Goal: Information Seeking & Learning: Understand process/instructions

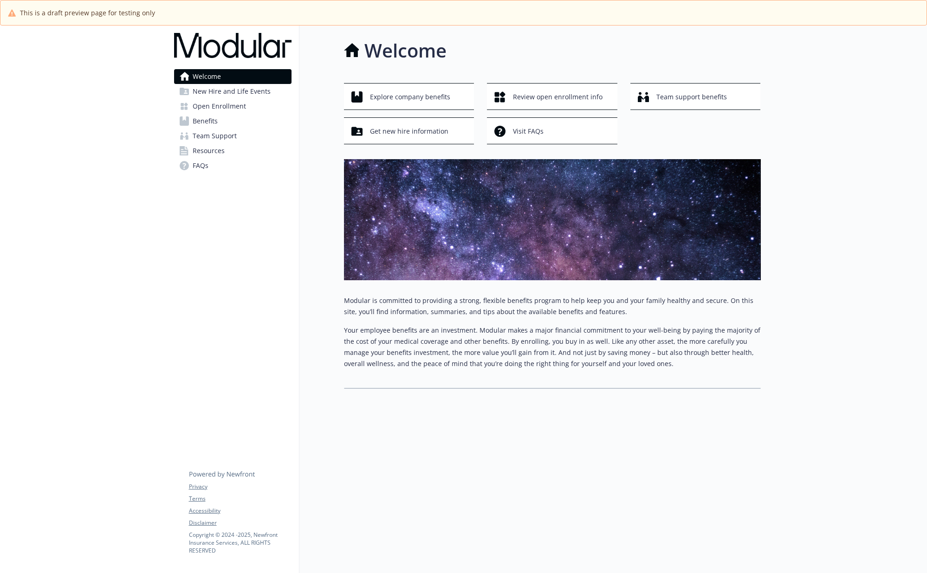
click at [246, 110] on link "Open Enrollment" at bounding box center [232, 106] width 117 height 15
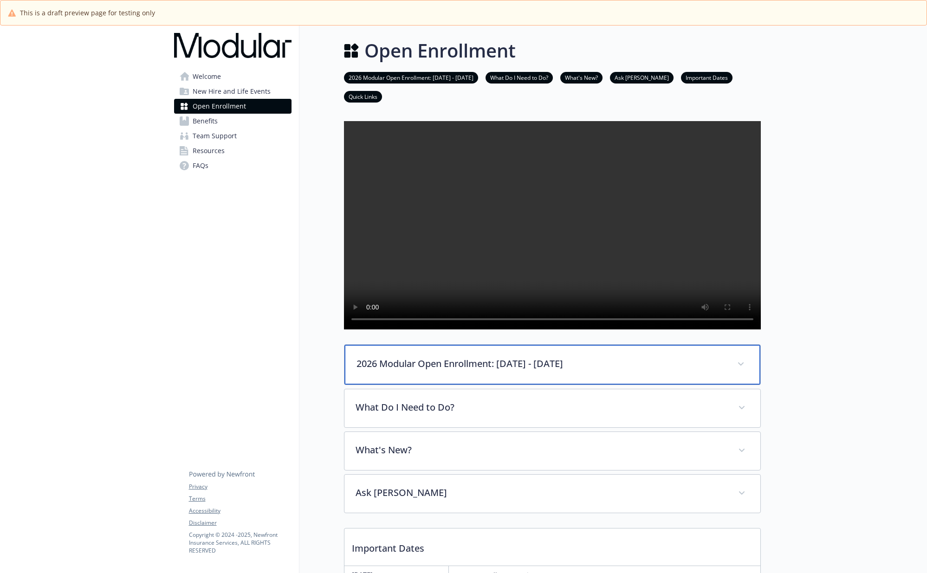
click at [691, 380] on div "2026 Modular Open Enrollment: [DATE] - [DATE]" at bounding box center [552, 365] width 416 height 40
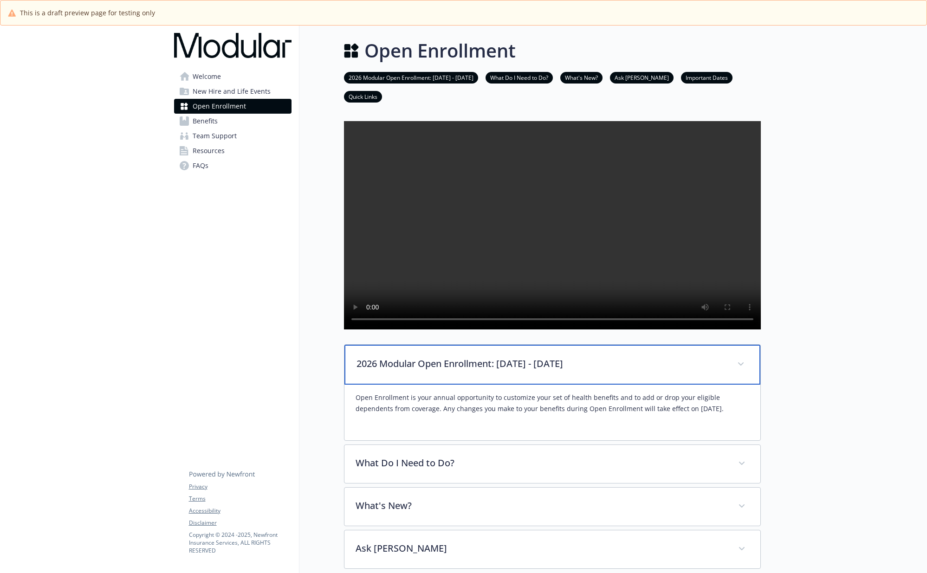
click at [691, 380] on div "2026 Modular Open Enrollment: [DATE] - [DATE]" at bounding box center [552, 365] width 416 height 40
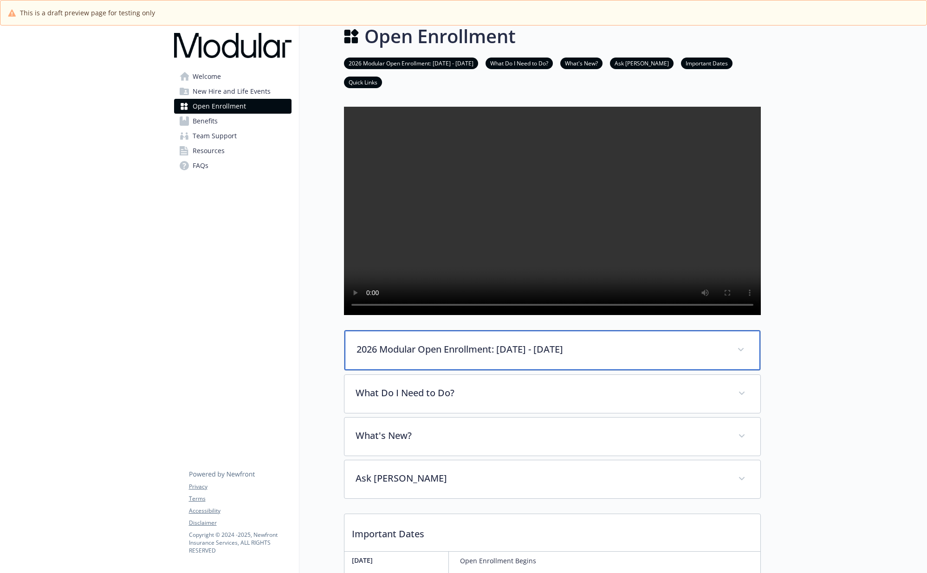
scroll to position [27, 0]
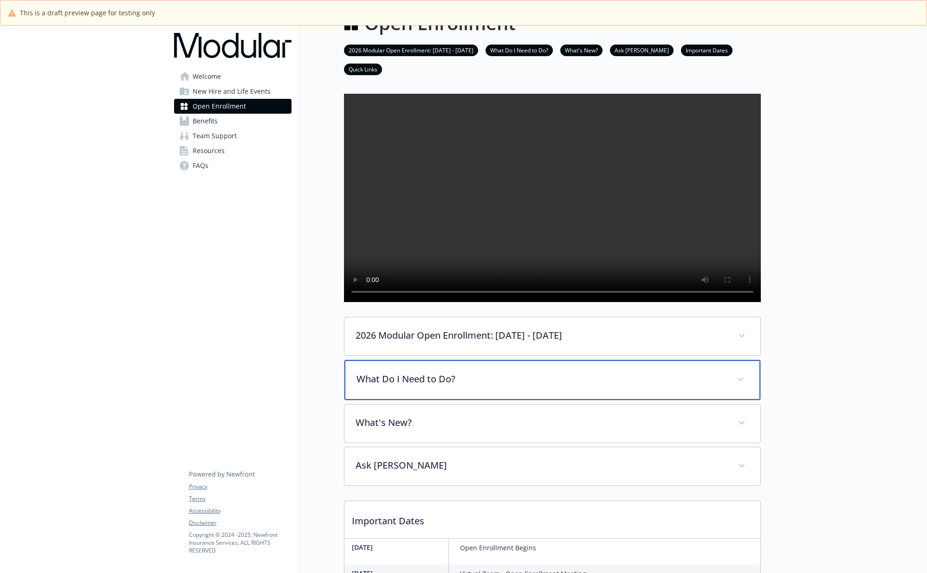
click at [688, 386] on p "What Do I Need to Do?" at bounding box center [540, 379] width 369 height 14
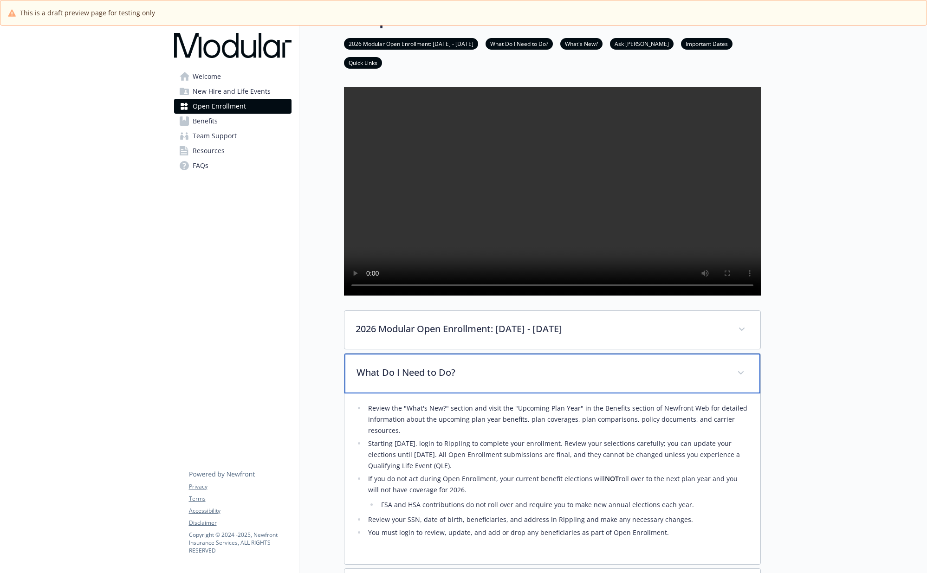
scroll to position [34, 0]
click at [688, 379] on p "What Do I Need to Do?" at bounding box center [540, 372] width 369 height 14
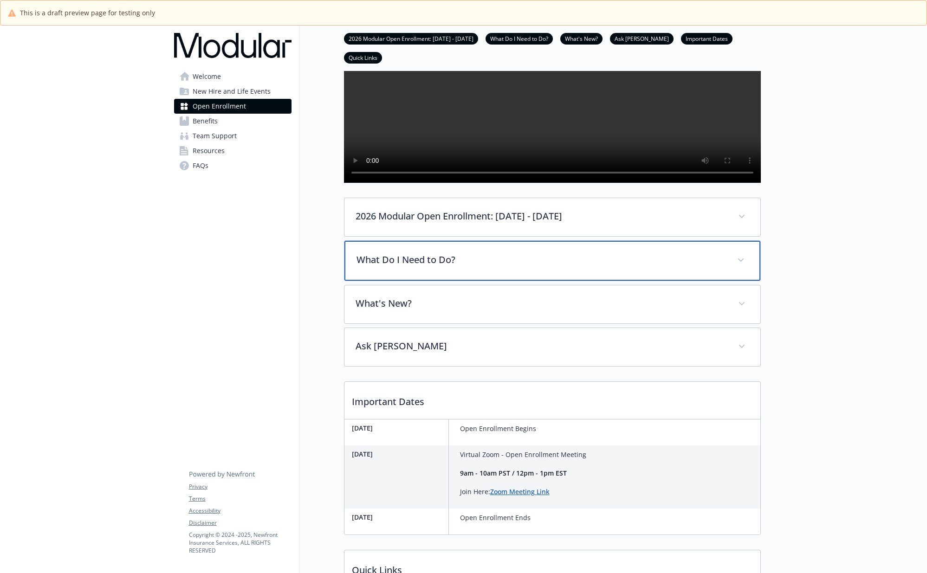
scroll to position [148, 0]
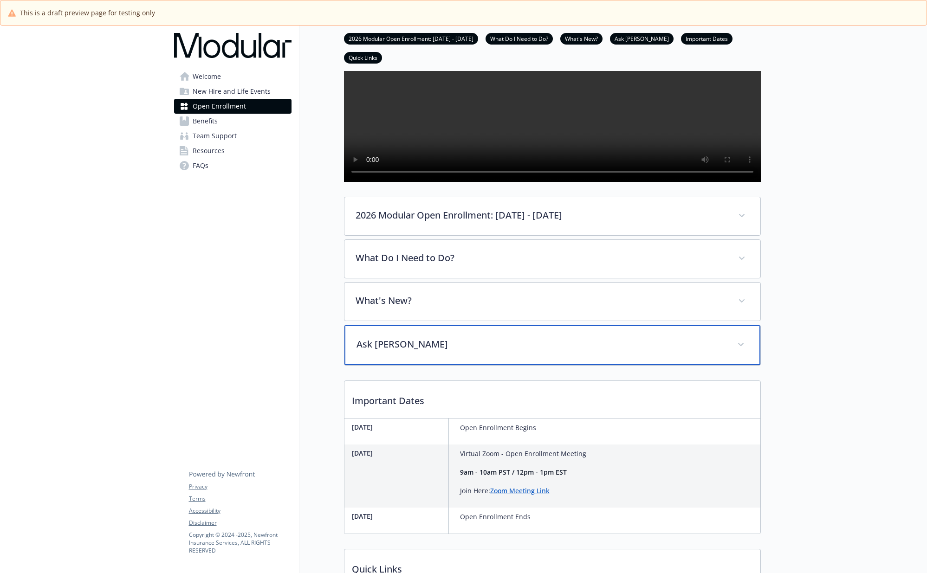
click at [672, 351] on p "Ask [PERSON_NAME]" at bounding box center [540, 344] width 369 height 14
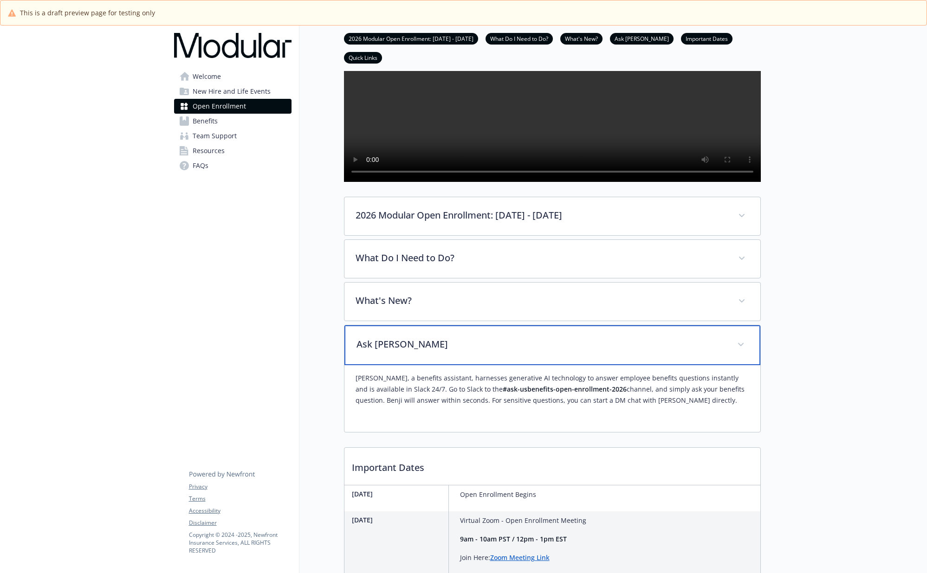
click at [672, 351] on p "Ask [PERSON_NAME]" at bounding box center [540, 344] width 369 height 14
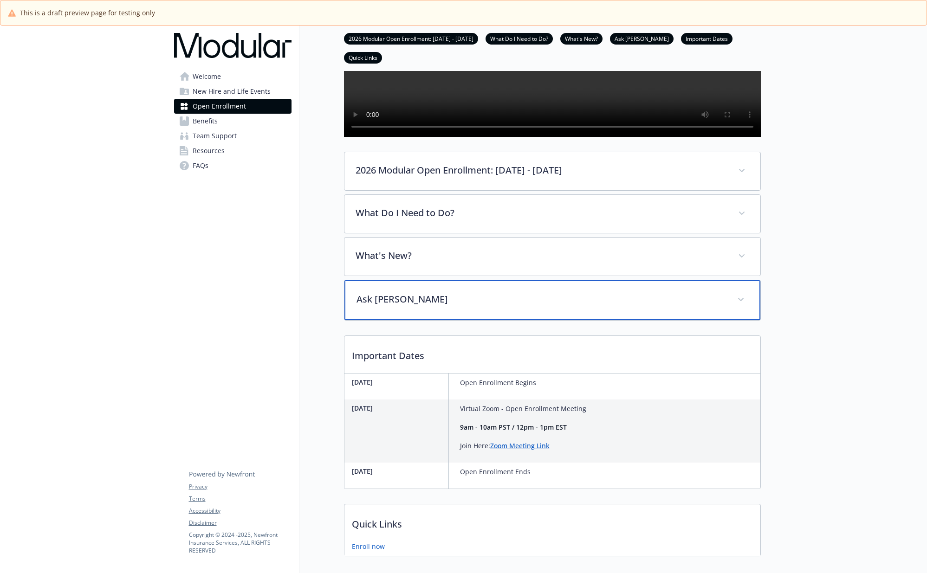
scroll to position [185, 0]
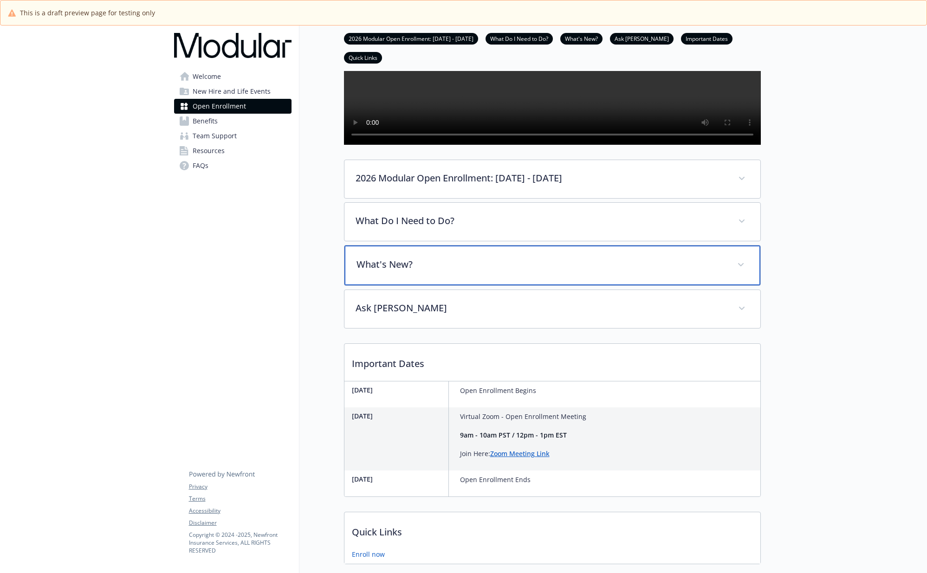
click at [594, 272] on p "What's New?" at bounding box center [540, 265] width 369 height 14
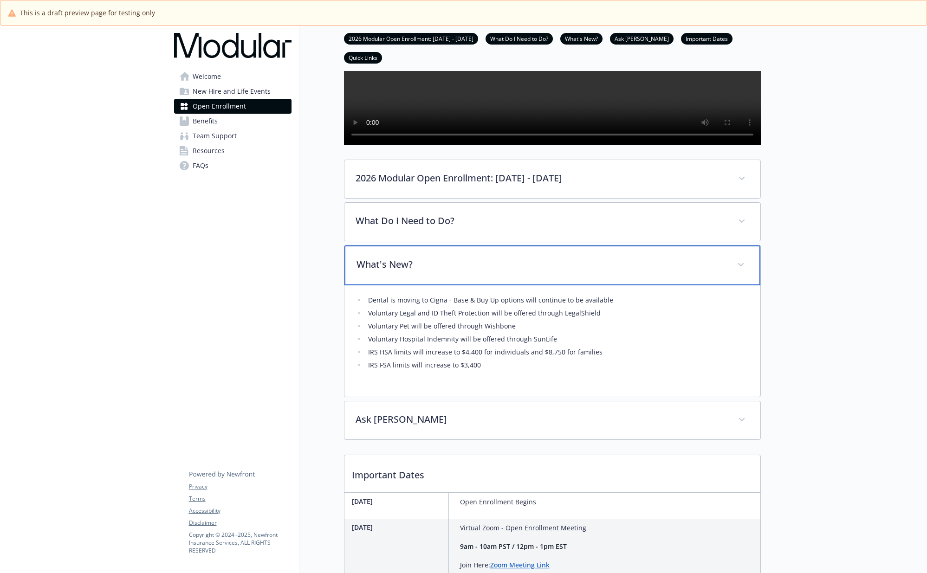
click at [594, 272] on p "What's New?" at bounding box center [540, 265] width 369 height 14
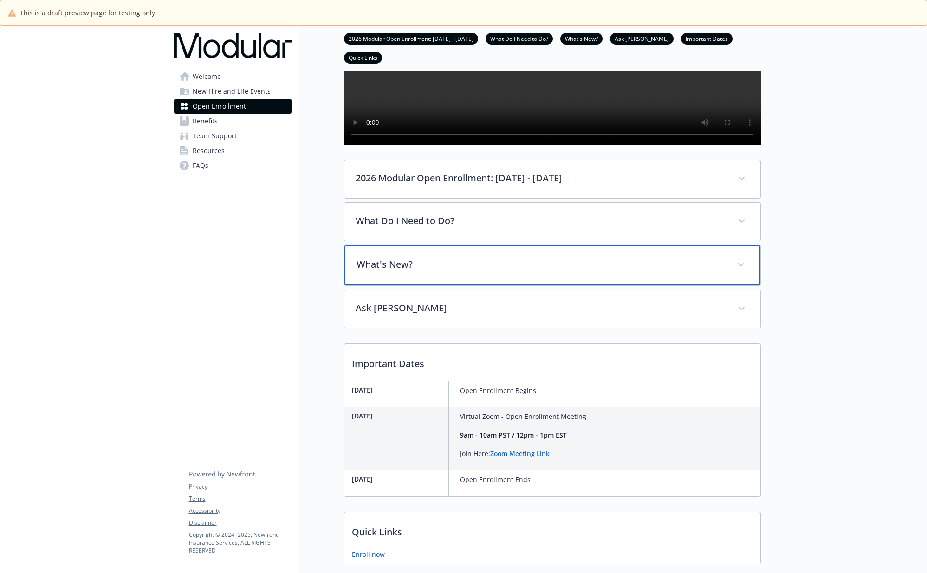
scroll to position [168, 0]
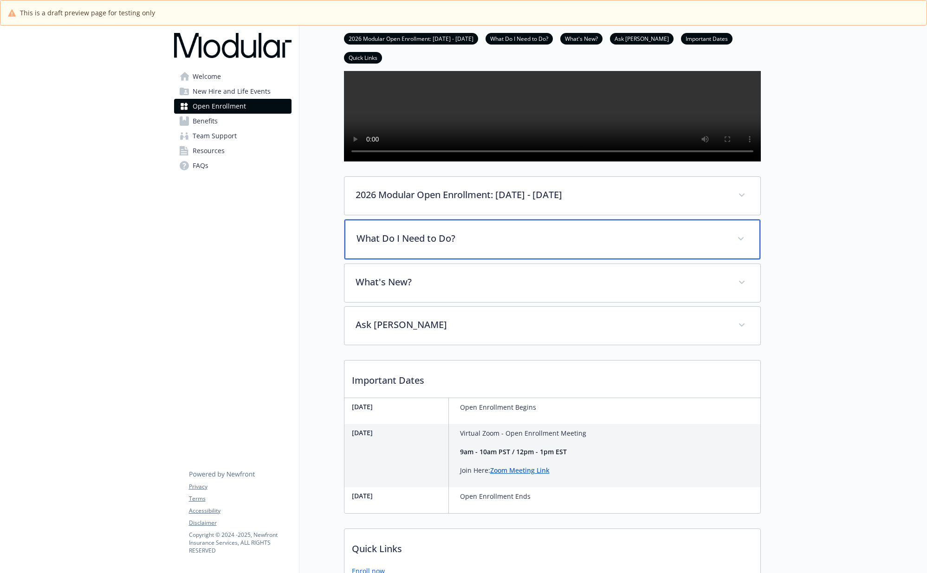
click at [587, 259] on div "What Do I Need to Do?" at bounding box center [552, 240] width 416 height 40
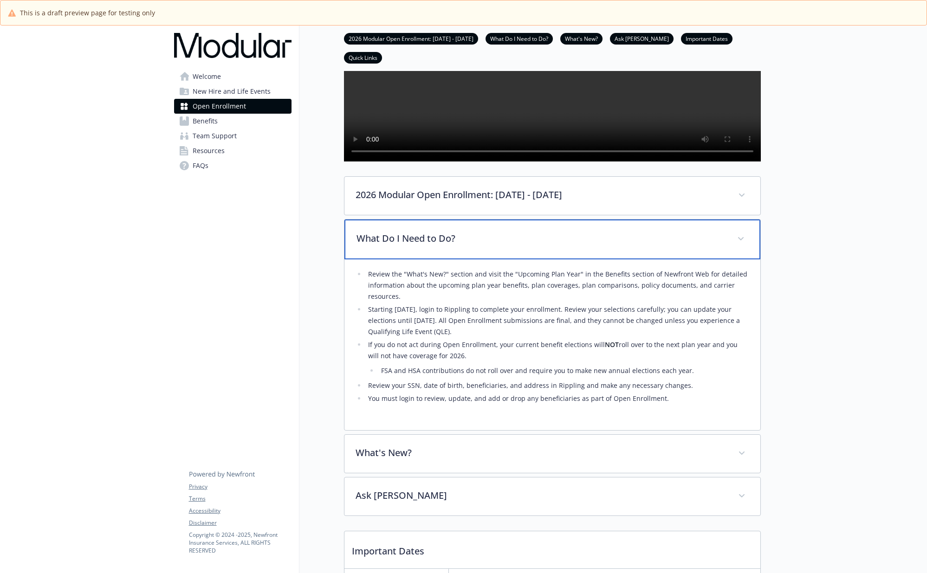
click at [587, 259] on div "What Do I Need to Do?" at bounding box center [552, 240] width 416 height 40
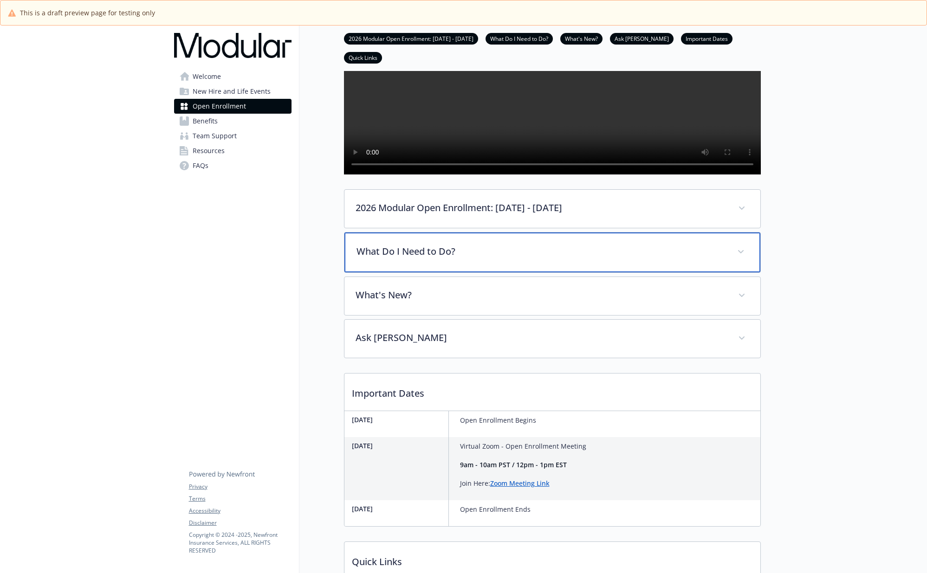
scroll to position [151, 0]
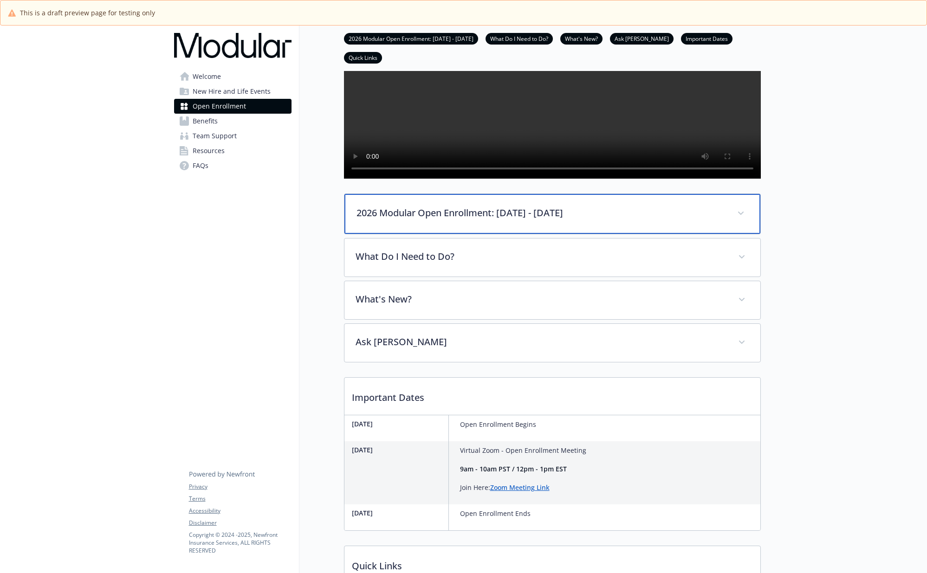
click at [587, 234] on div "2026 Modular Open Enrollment: [DATE] - [DATE]" at bounding box center [552, 214] width 416 height 40
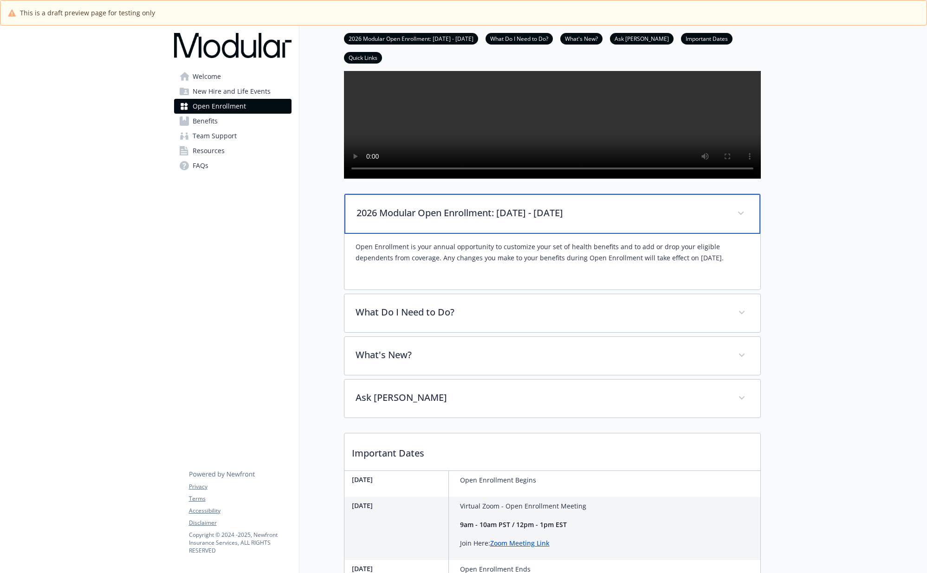
click at [587, 234] on div "2026 Modular Open Enrollment: [DATE] - [DATE]" at bounding box center [552, 214] width 416 height 40
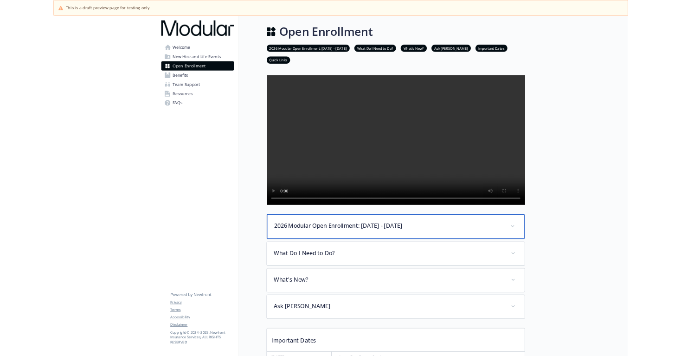
scroll to position [2, 0]
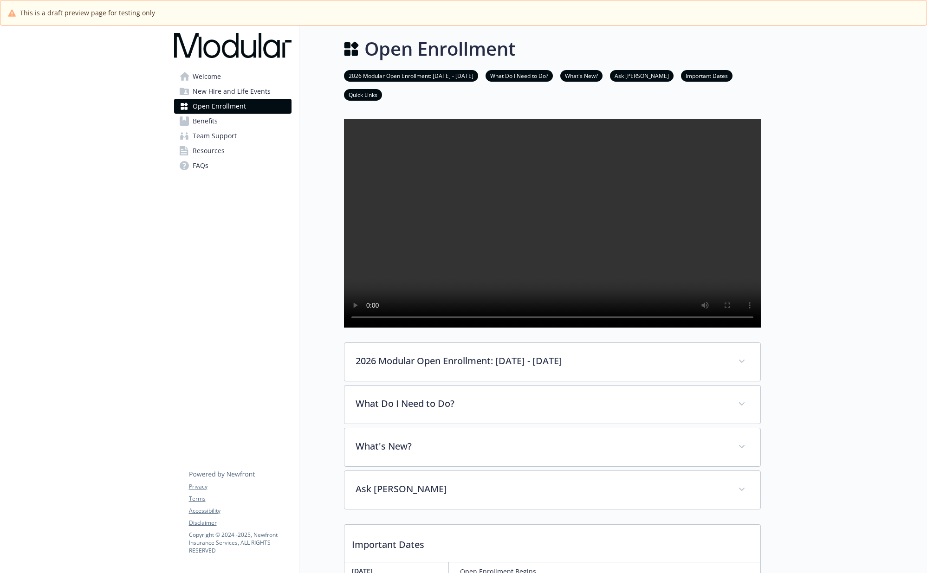
click at [858, 140] on div at bounding box center [844, 418] width 167 height 789
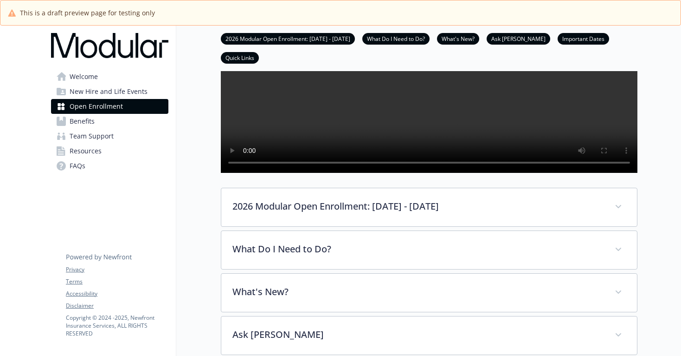
scroll to position [174, 0]
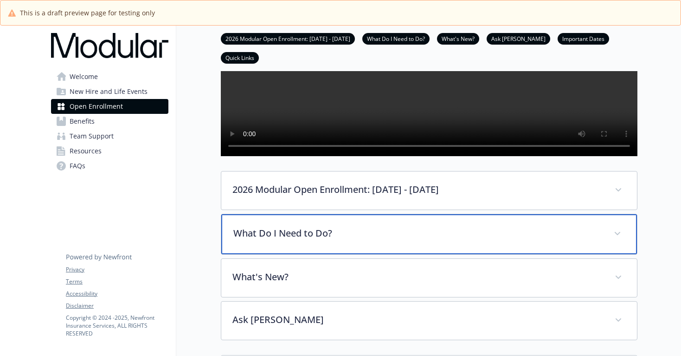
click at [476, 240] on p "What Do I Need to Do?" at bounding box center [417, 233] width 369 height 14
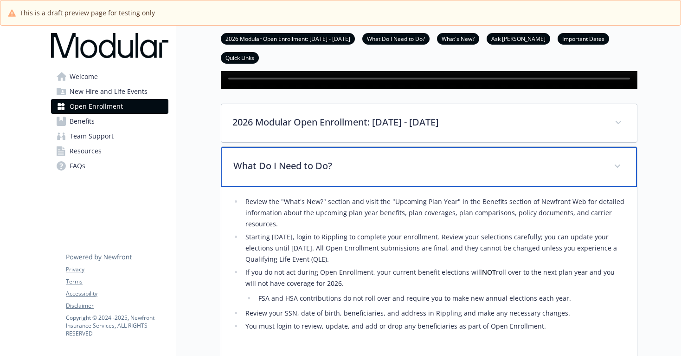
scroll to position [246, 0]
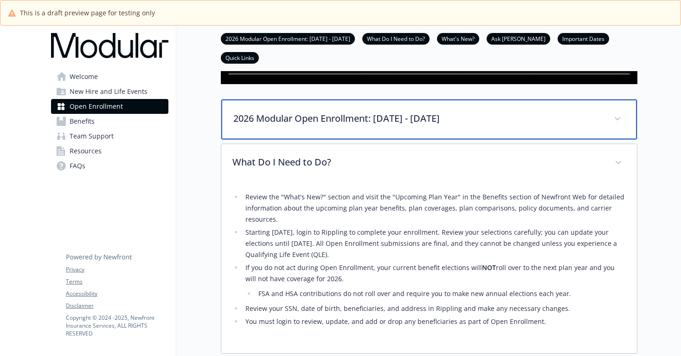
click at [418, 125] on p "2026 Modular Open Enrollment: [DATE] - [DATE]" at bounding box center [417, 118] width 369 height 14
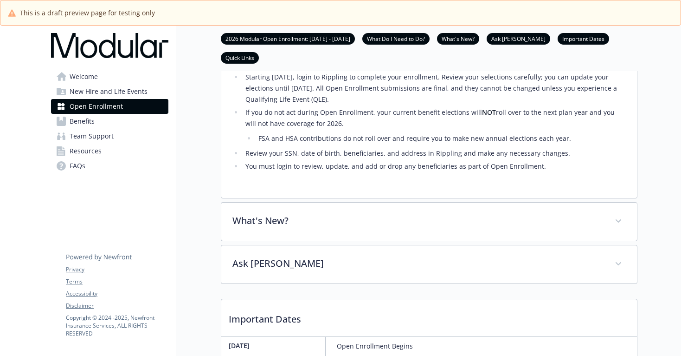
scroll to position [458, 0]
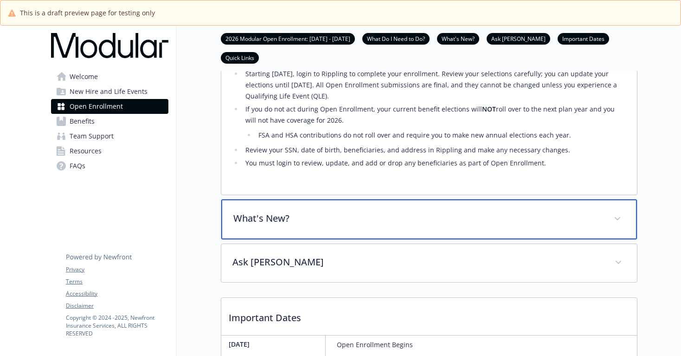
click at [402, 225] on p "What's New?" at bounding box center [417, 218] width 369 height 14
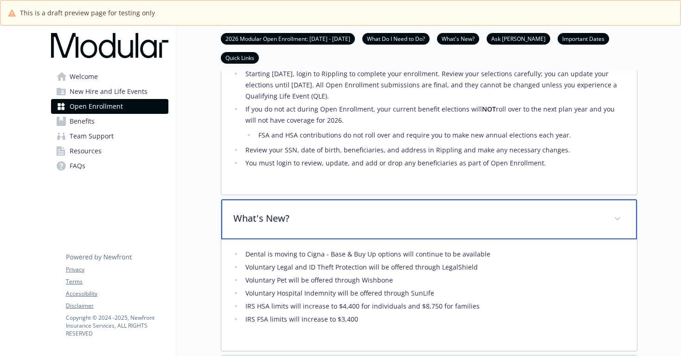
click at [402, 225] on p "What's New?" at bounding box center [417, 218] width 369 height 14
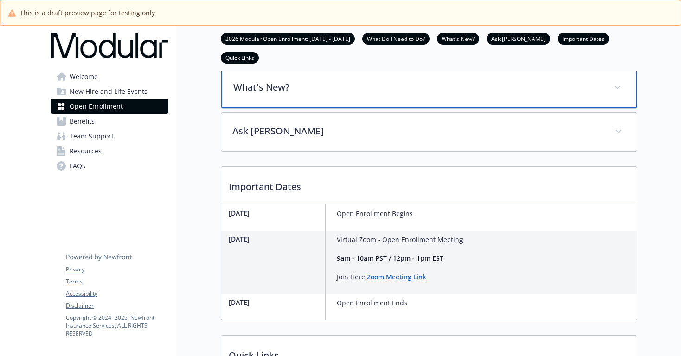
scroll to position [589, 0]
click at [419, 108] on div "What's New?" at bounding box center [429, 88] width 416 height 40
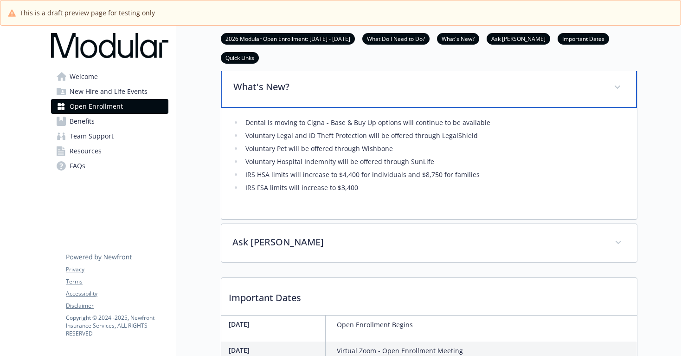
click at [415, 108] on div "What's New?" at bounding box center [429, 88] width 416 height 40
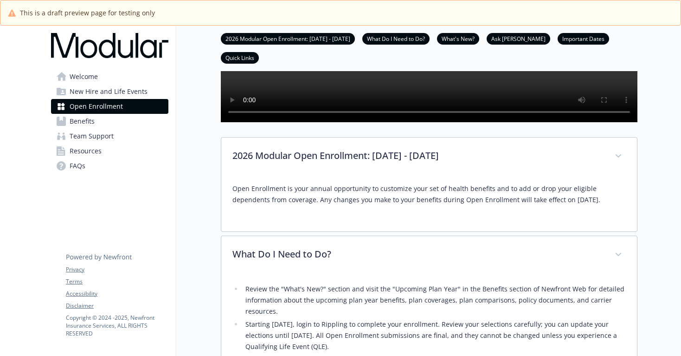
scroll to position [203, 0]
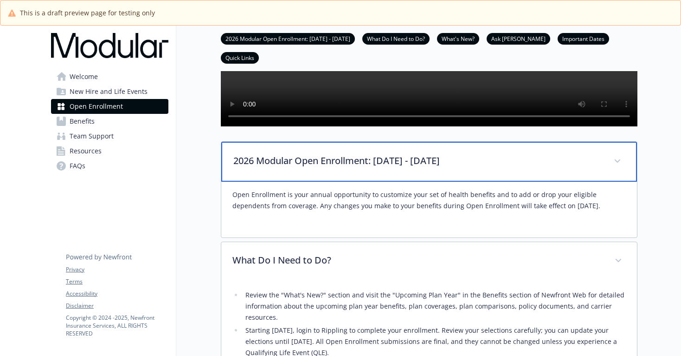
click at [345, 168] on p "2026 Modular Open Enrollment: [DATE] - [DATE]" at bounding box center [417, 161] width 369 height 14
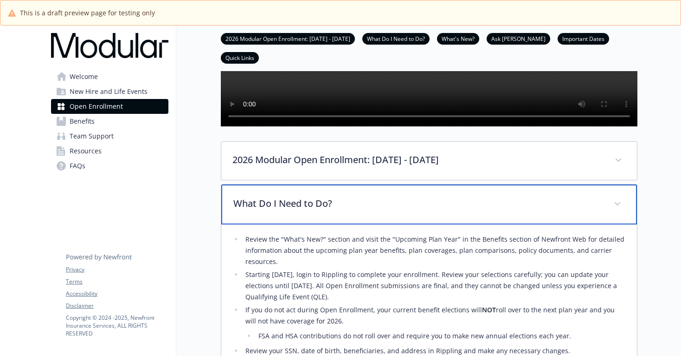
click at [353, 210] on p "What Do I Need to Do?" at bounding box center [417, 203] width 369 height 14
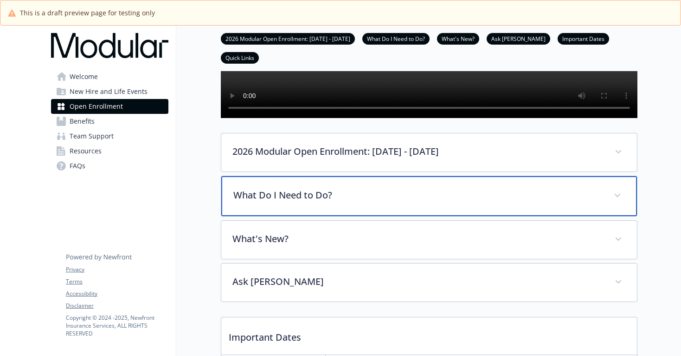
scroll to position [212, 0]
